Goal: Task Accomplishment & Management: Manage account settings

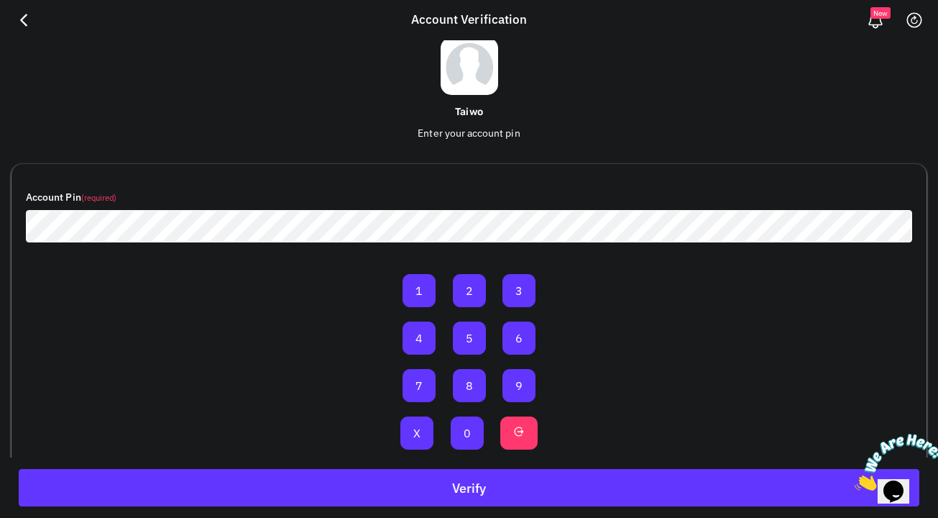
scroll to position [83, 0]
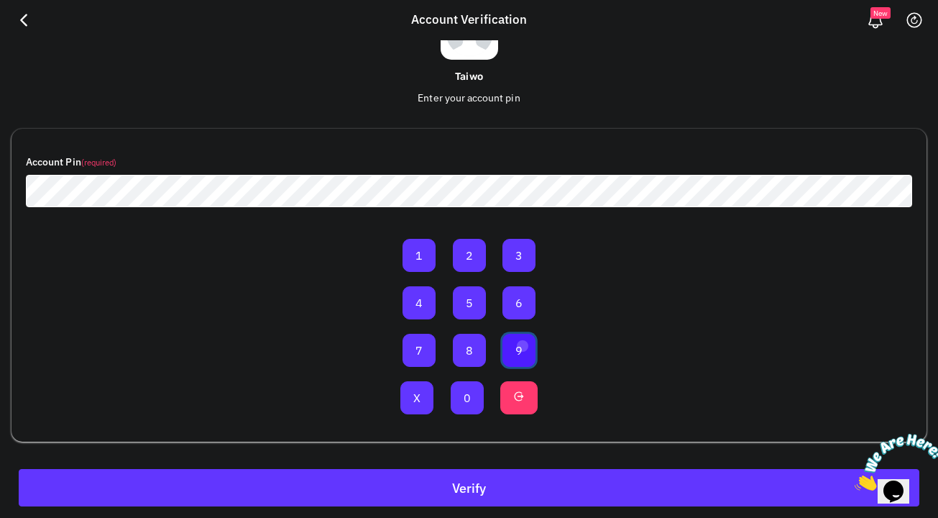
click at [522, 345] on button "9" at bounding box center [519, 350] width 33 height 33
click at [475, 413] on button "0" at bounding box center [467, 397] width 33 height 33
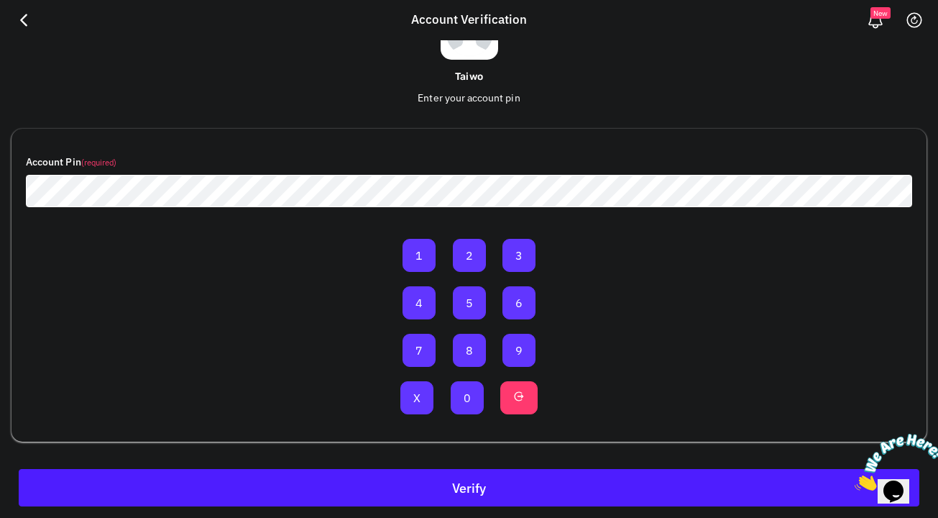
click at [531, 473] on button "Verify" at bounding box center [469, 487] width 901 height 37
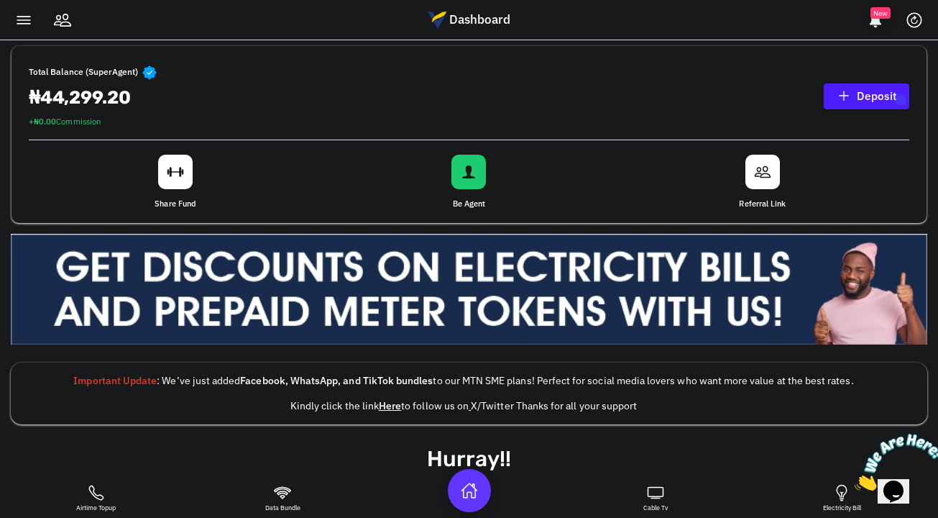
click at [902, 99] on link "Deposit" at bounding box center [867, 96] width 86 height 26
